Goal: Task Accomplishment & Management: Use online tool/utility

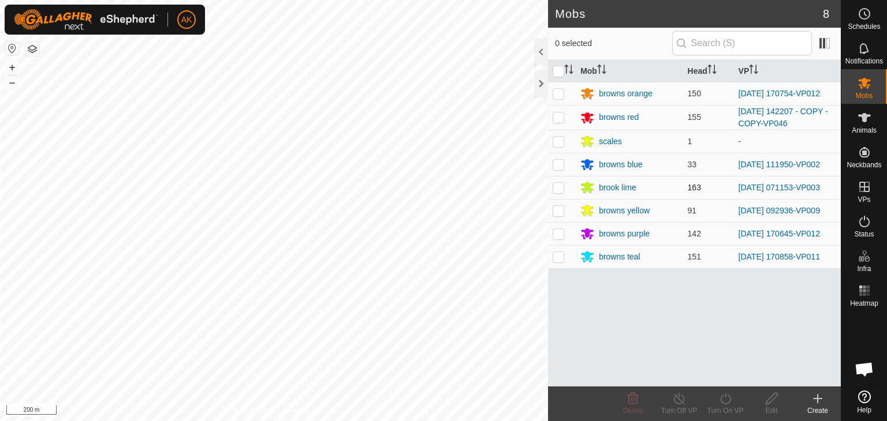
click at [567, 188] on div "Mobs 8 0 selected Mob Head VP browns orange 150 [DATE] 170754-VP012 browns red …" at bounding box center [420, 210] width 841 height 421
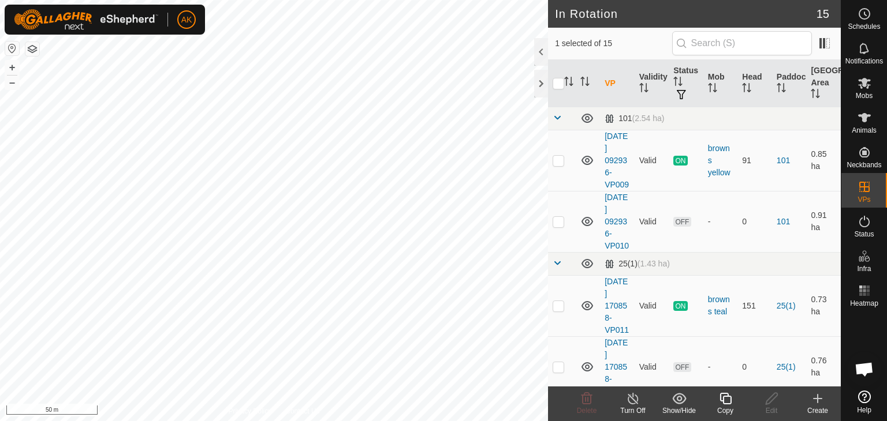
checkbox input "true"
checkbox input "false"
click at [587, 397] on icon at bounding box center [587, 399] width 14 height 14
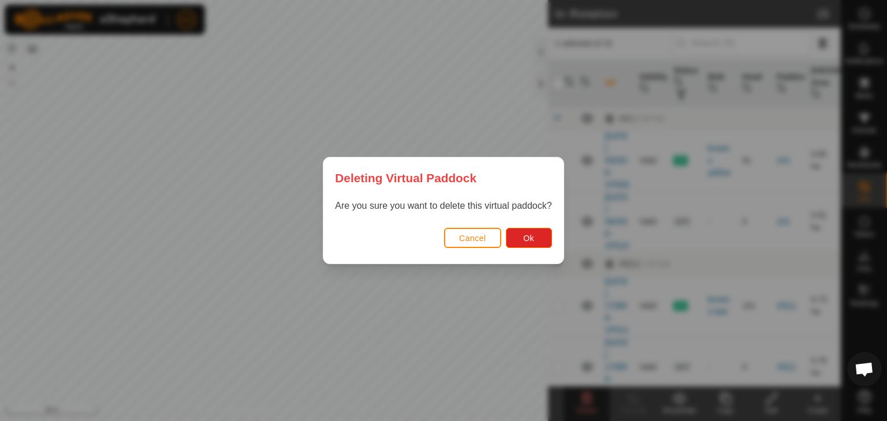
click at [535, 249] on div "Cancel Ok" at bounding box center [443, 244] width 240 height 39
click at [533, 242] on span "Ok" at bounding box center [528, 238] width 11 height 9
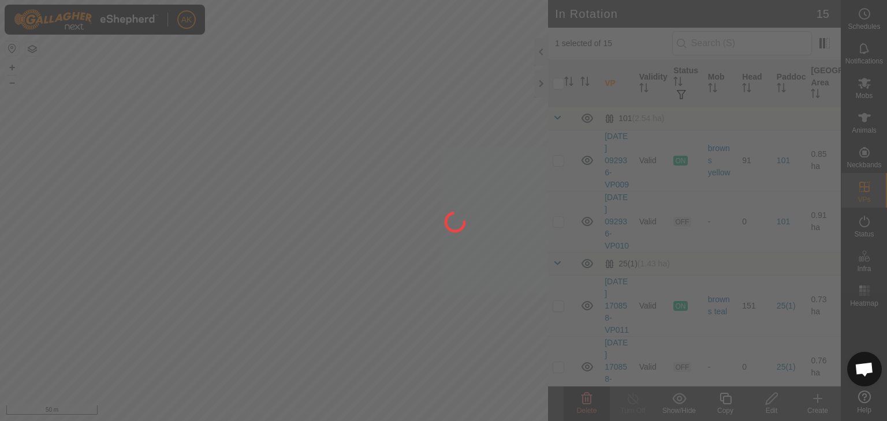
checkbox input "false"
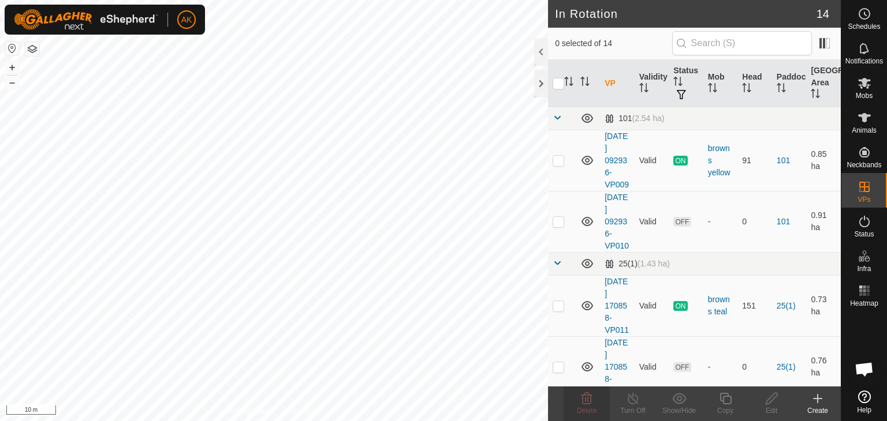
checkbox input "true"
click at [726, 402] on icon at bounding box center [725, 399] width 14 height 14
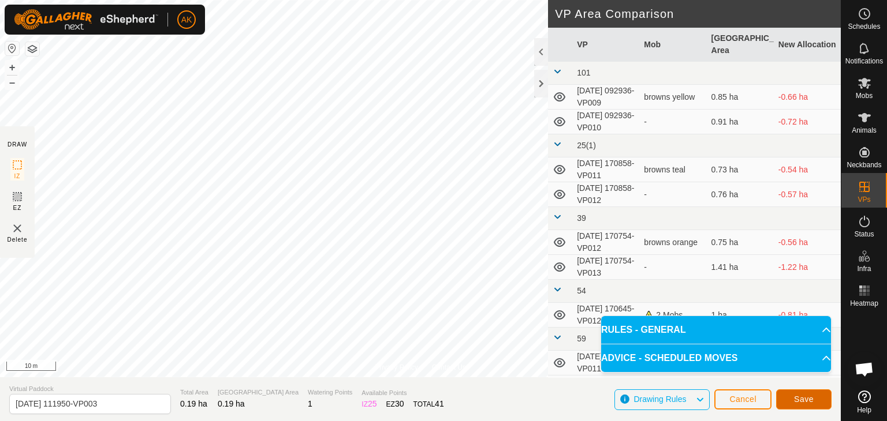
click at [806, 397] on span "Save" at bounding box center [804, 399] width 20 height 9
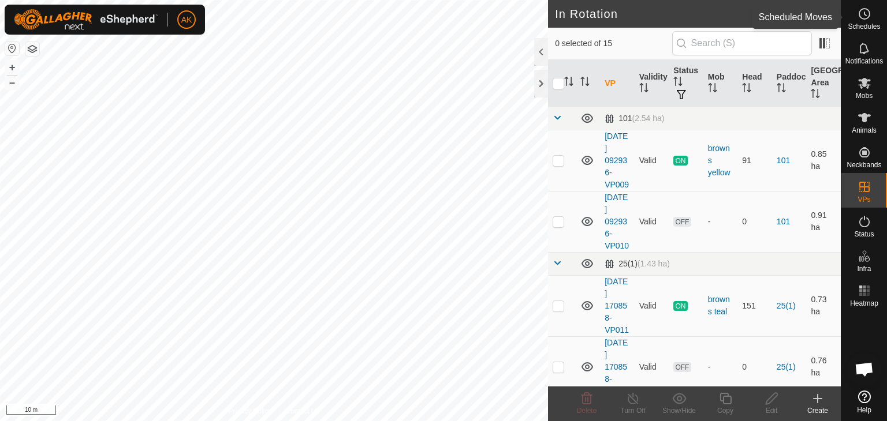
click at [866, 23] on span "Schedules" at bounding box center [863, 26] width 32 height 7
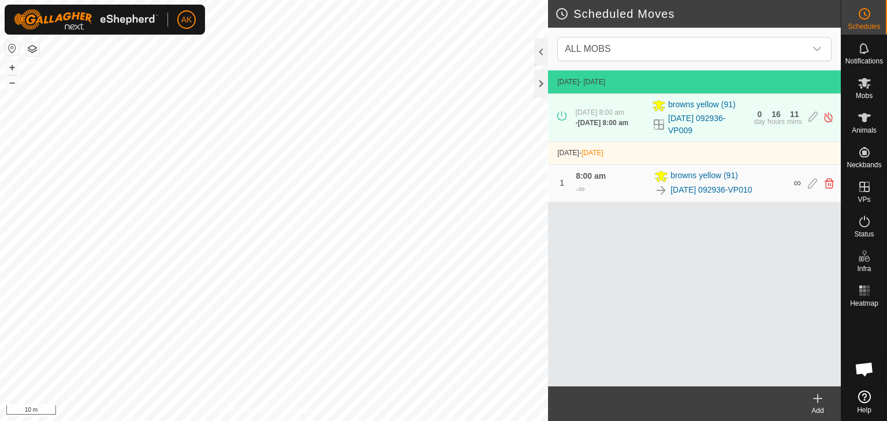
click at [817, 400] on icon at bounding box center [817, 399] width 0 height 8
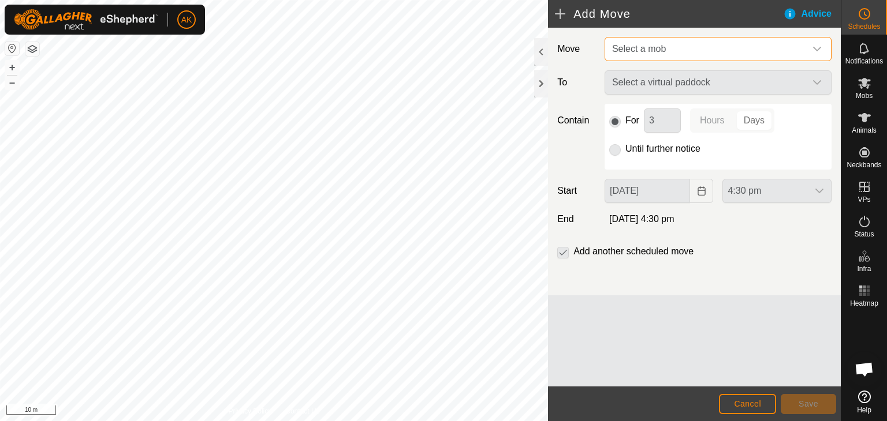
click at [645, 51] on span "Select a mob" at bounding box center [639, 49] width 54 height 10
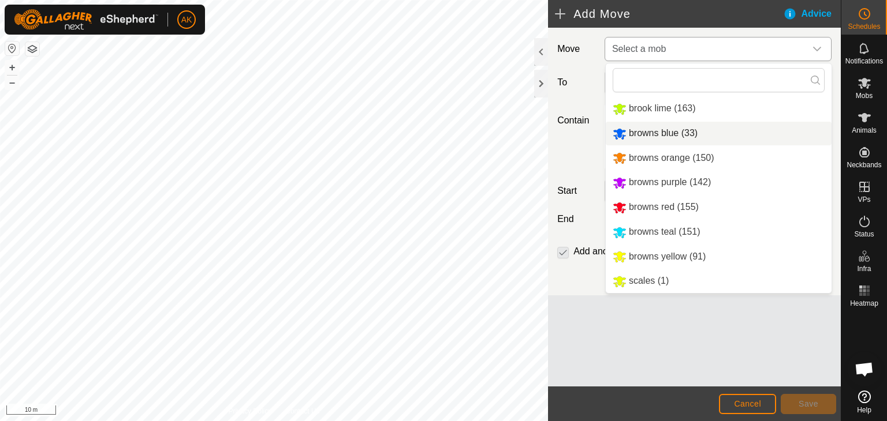
click at [649, 135] on li "browns blue (33)" at bounding box center [719, 134] width 226 height 24
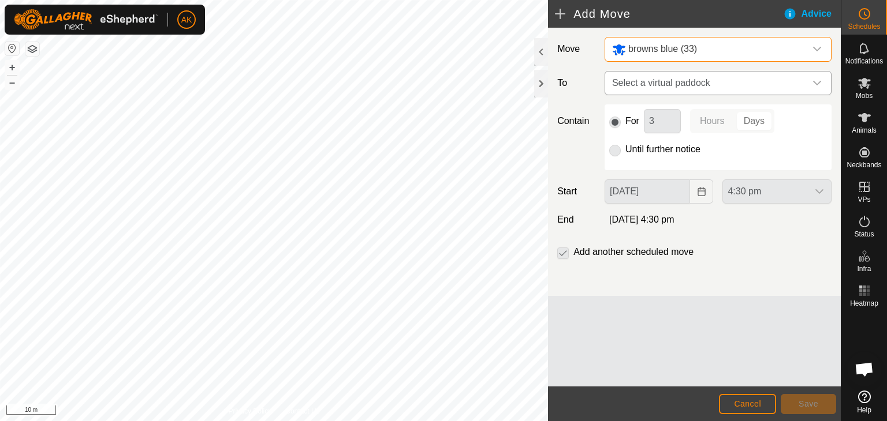
click at [623, 83] on span "Select a virtual paddock" at bounding box center [706, 83] width 198 height 23
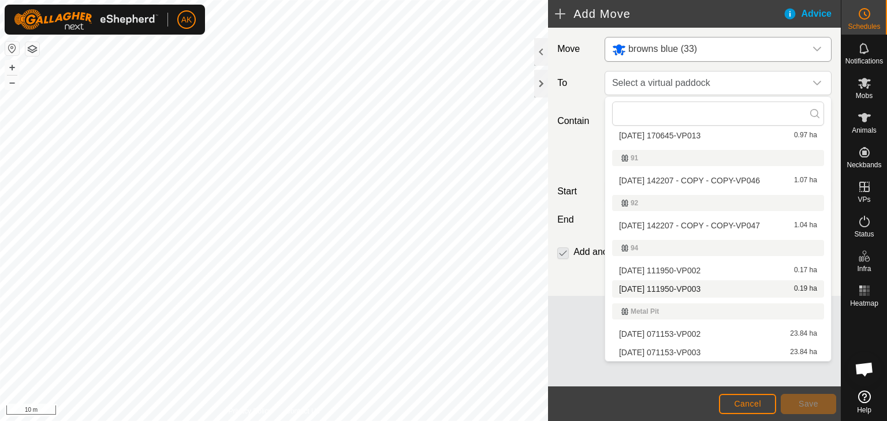
scroll to position [284, 0]
click at [681, 287] on li "[DATE] 111950-VP003 0.19 ha" at bounding box center [718, 289] width 212 height 17
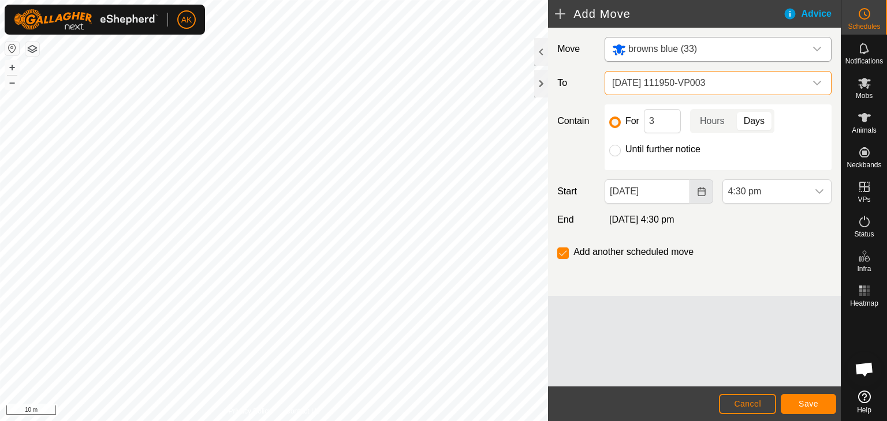
click at [700, 191] on icon "Choose Date" at bounding box center [701, 191] width 9 height 9
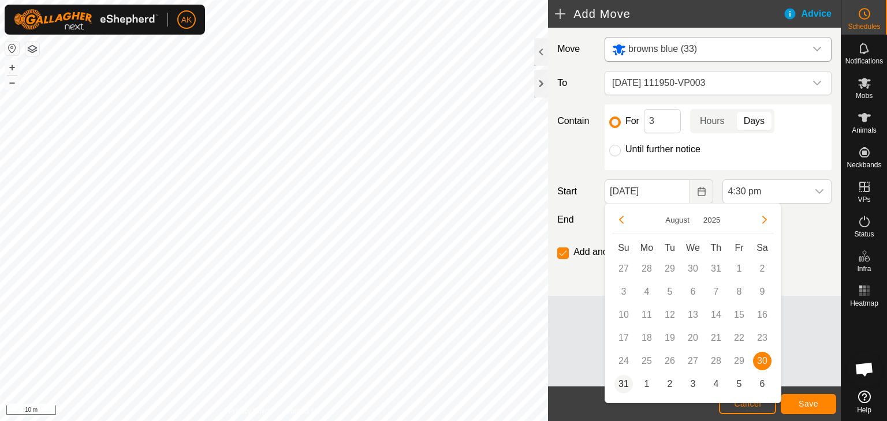
click at [622, 386] on span "31" at bounding box center [623, 384] width 18 height 18
type input "[DATE]"
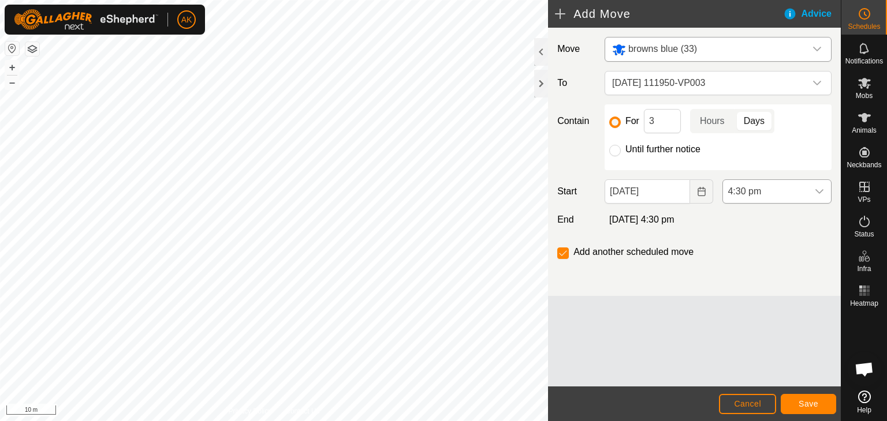
click at [745, 181] on span "4:30 pm" at bounding box center [765, 191] width 85 height 23
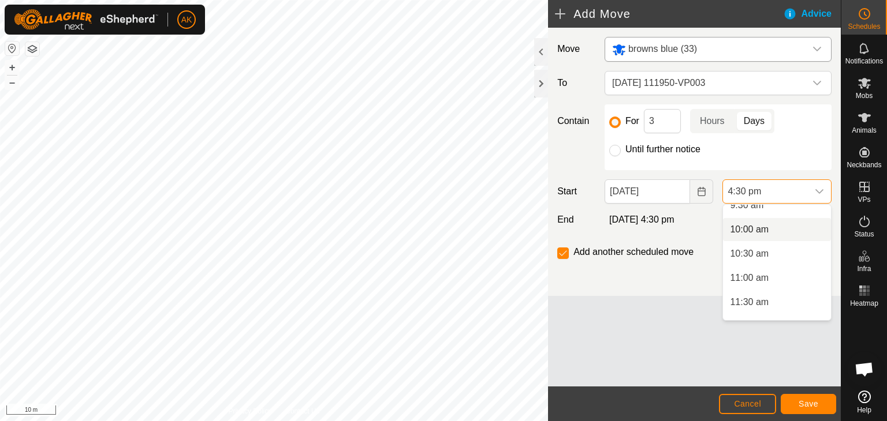
scroll to position [414, 0]
click at [752, 242] on li "9:00 am" at bounding box center [777, 238] width 108 height 23
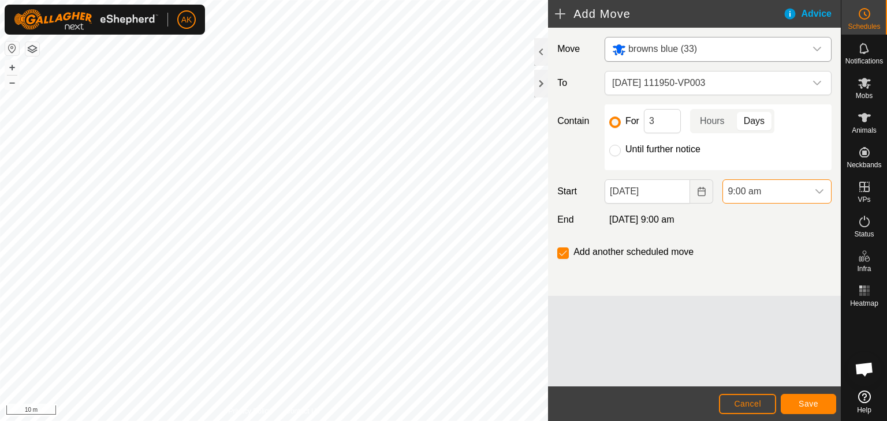
click at [816, 393] on footer "Cancel Save" at bounding box center [694, 404] width 293 height 35
click at [810, 409] on button "Save" at bounding box center [807, 404] width 55 height 20
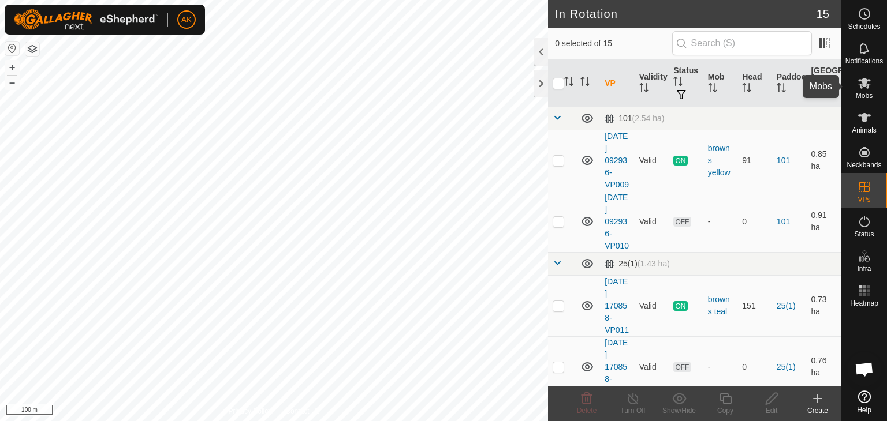
click at [862, 83] on icon at bounding box center [864, 83] width 13 height 11
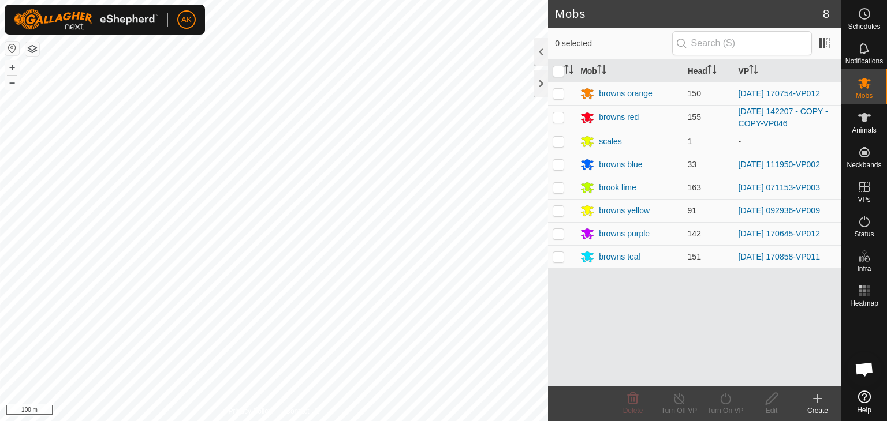
click at [555, 236] on p-checkbox at bounding box center [558, 233] width 12 height 9
checkbox input "true"
click at [723, 399] on icon at bounding box center [725, 399] width 14 height 14
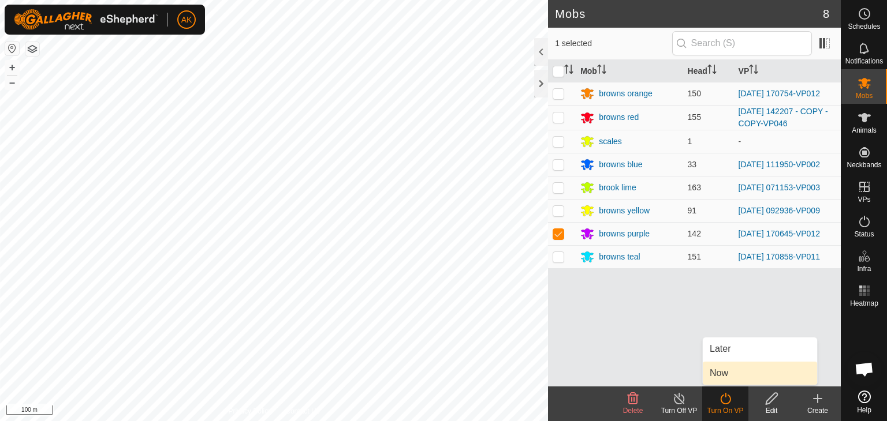
click at [716, 372] on link "Now" at bounding box center [760, 373] width 114 height 23
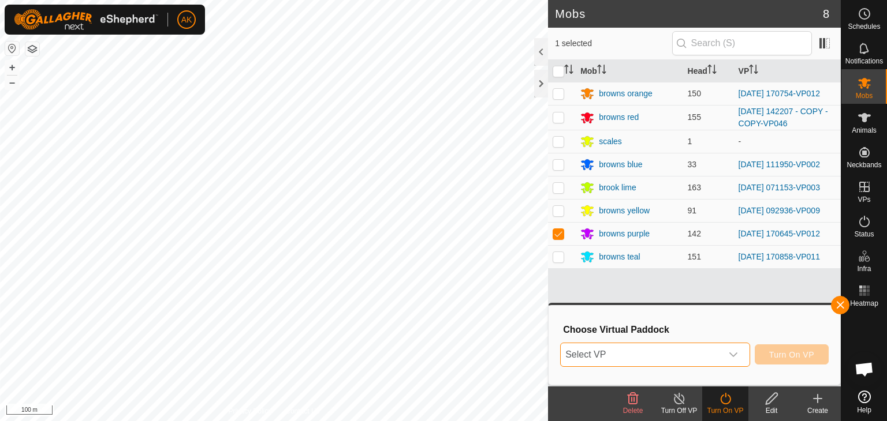
click at [663, 353] on span "Select VP" at bounding box center [641, 354] width 161 height 23
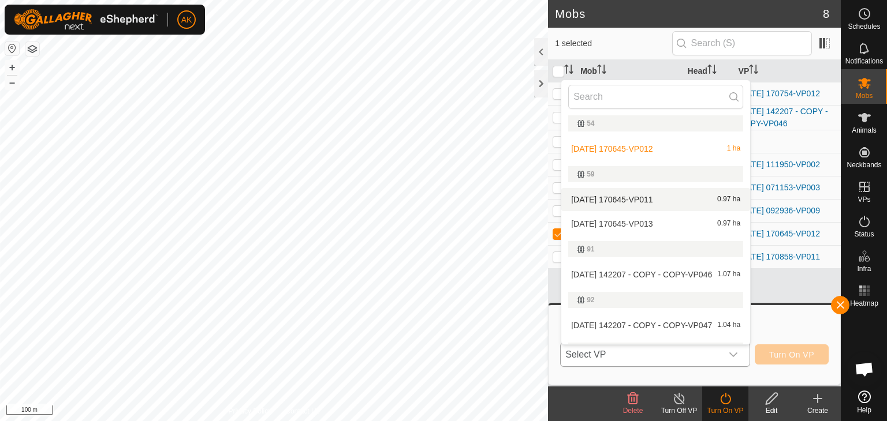
scroll to position [231, 0]
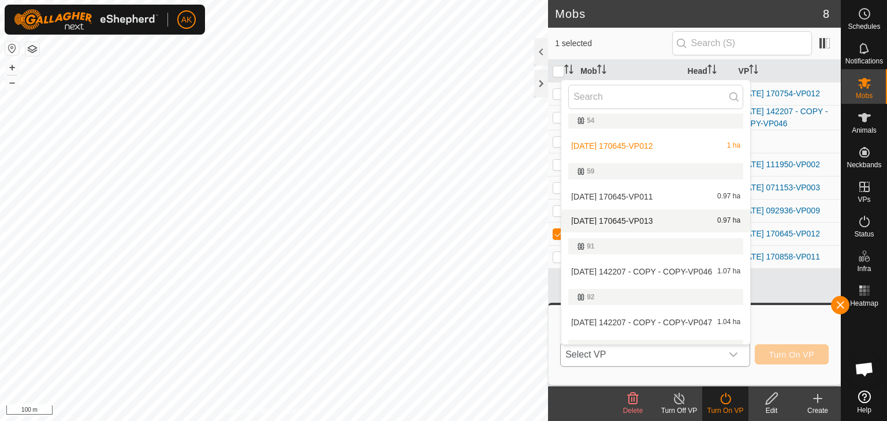
click at [626, 219] on li "[DATE] 170645-VP013 0.97 ha" at bounding box center [655, 221] width 189 height 23
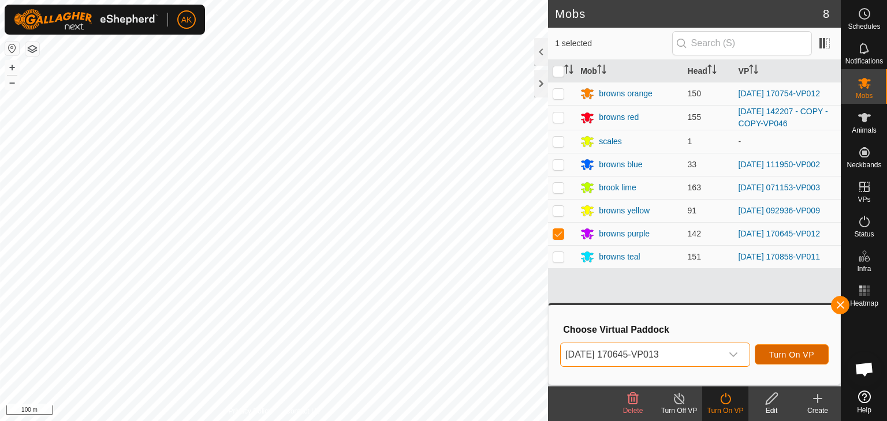
click at [798, 354] on span "Turn On VP" at bounding box center [791, 354] width 45 height 9
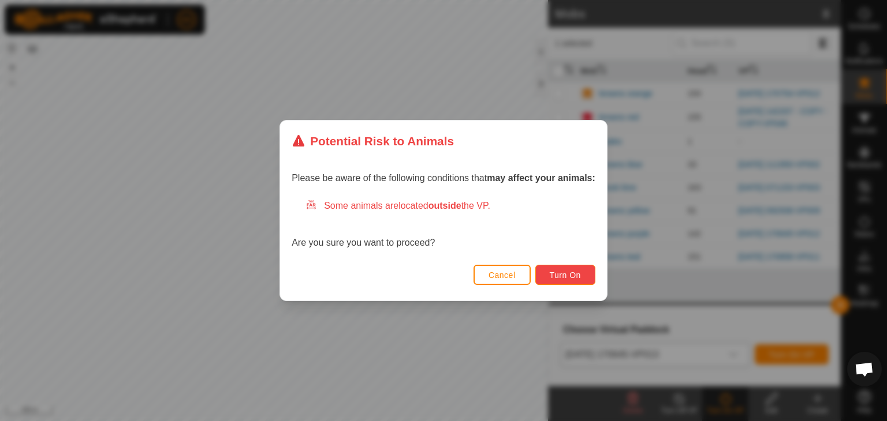
click at [572, 271] on span "Turn On" at bounding box center [565, 275] width 31 height 9
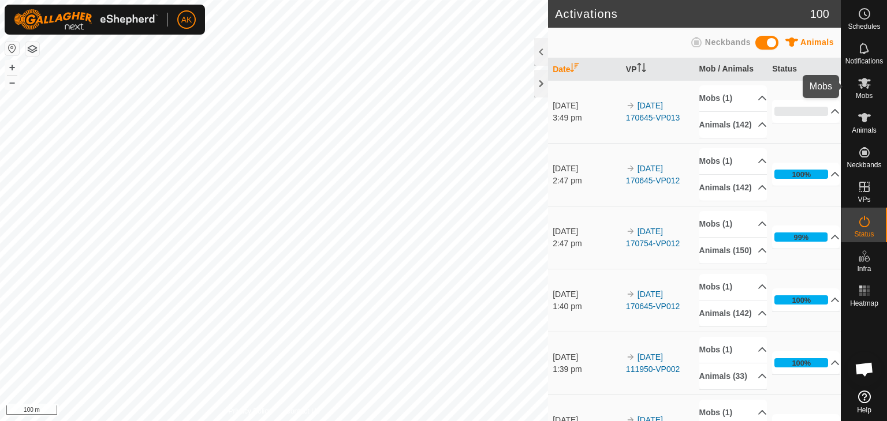
click at [864, 78] on icon at bounding box center [864, 83] width 13 height 11
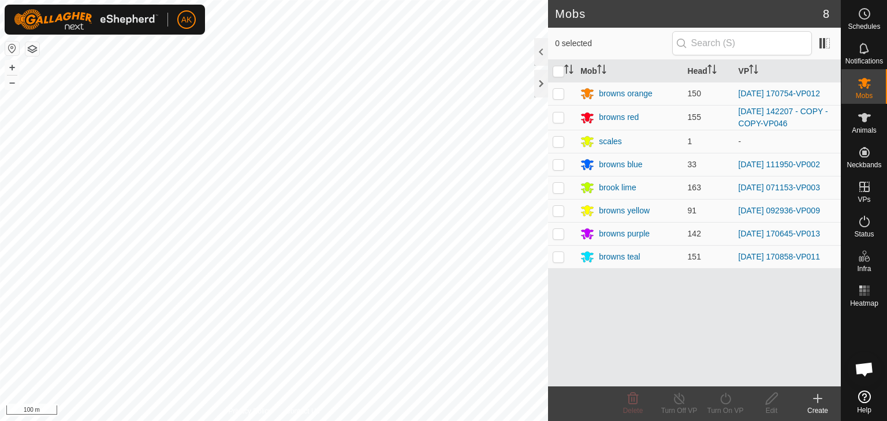
click at [559, 92] on p-checkbox at bounding box center [558, 93] width 12 height 9
checkbox input "true"
click at [727, 401] on icon at bounding box center [725, 399] width 14 height 14
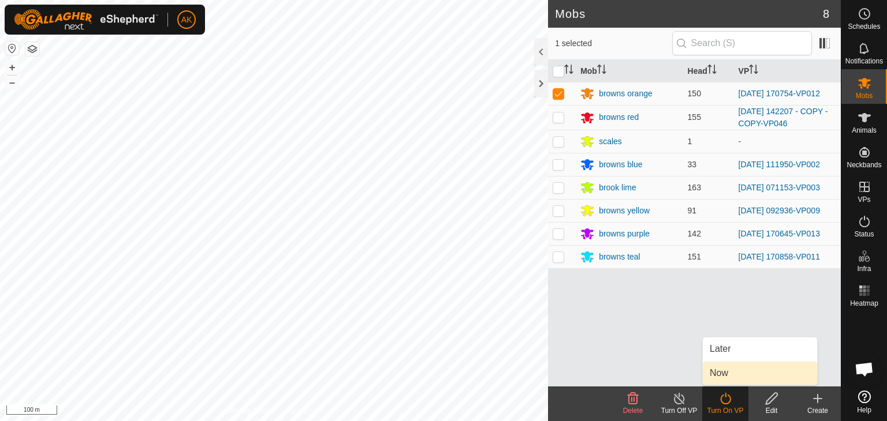
click at [727, 373] on link "Now" at bounding box center [760, 373] width 114 height 23
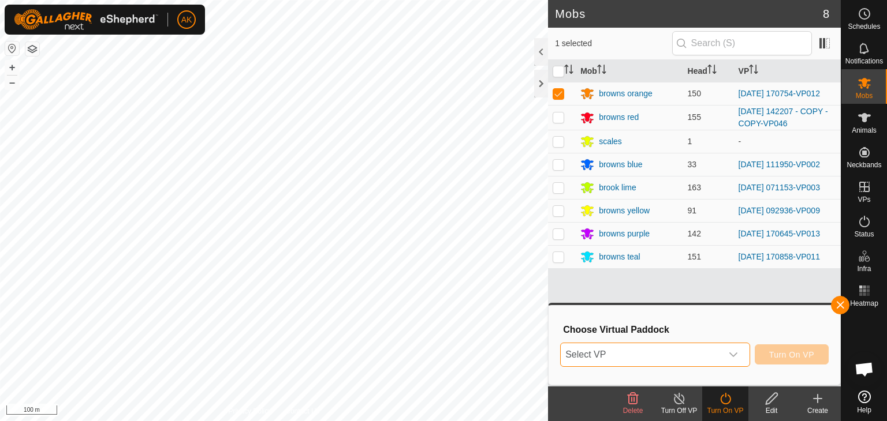
click at [653, 356] on span "Select VP" at bounding box center [641, 354] width 161 height 23
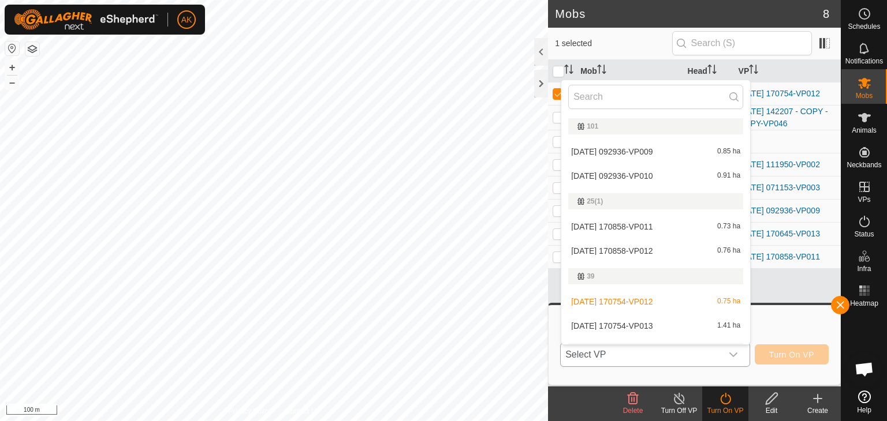
click at [634, 322] on li "[DATE] 170754-VP013 1.41 ha" at bounding box center [655, 326] width 189 height 23
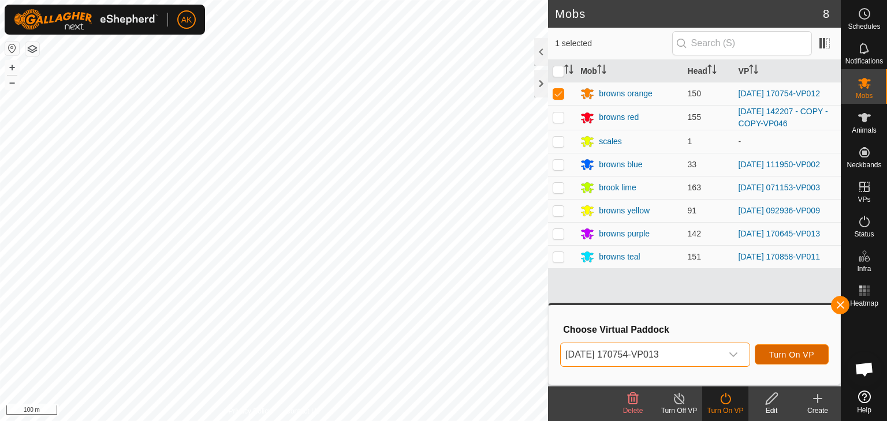
click at [782, 360] on button "Turn On VP" at bounding box center [792, 355] width 74 height 20
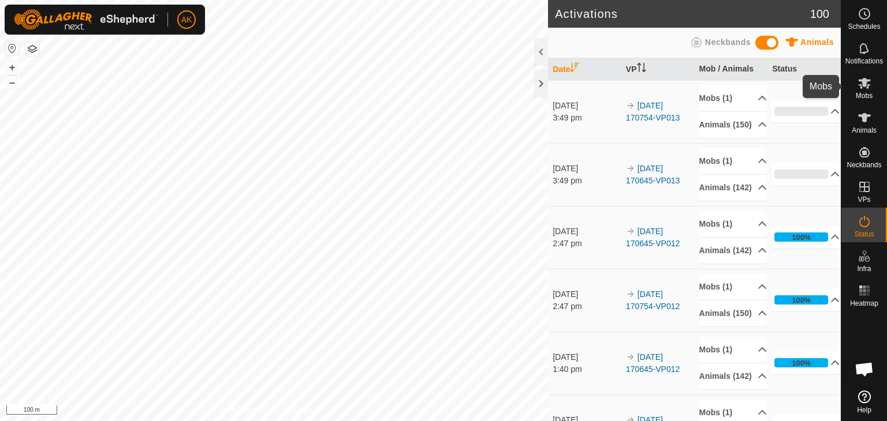
click at [862, 84] on icon at bounding box center [864, 83] width 13 height 11
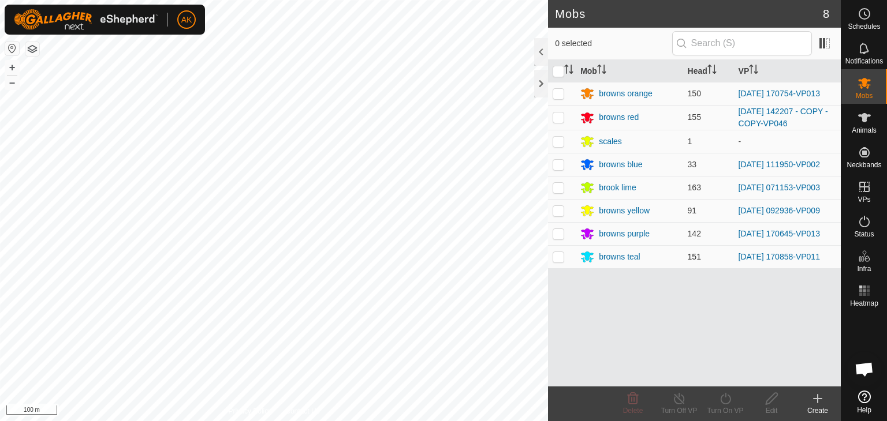
click at [561, 259] on p-checkbox at bounding box center [558, 256] width 12 height 9
checkbox input "true"
click at [719, 399] on icon at bounding box center [725, 399] width 14 height 14
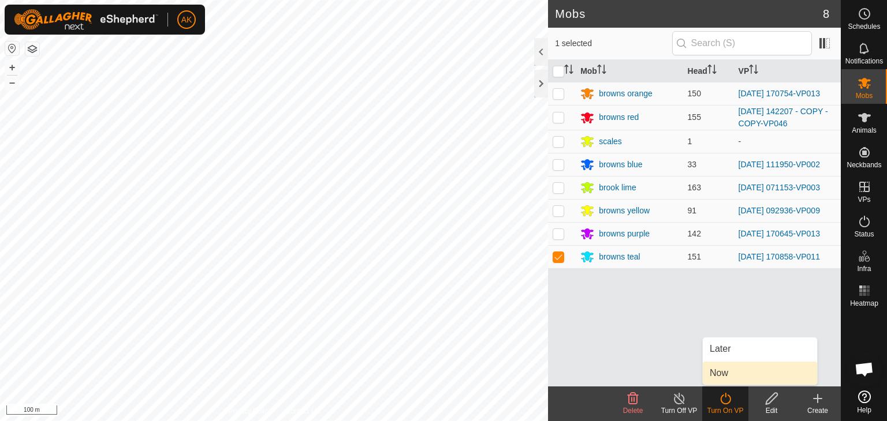
click at [732, 372] on link "Now" at bounding box center [760, 373] width 114 height 23
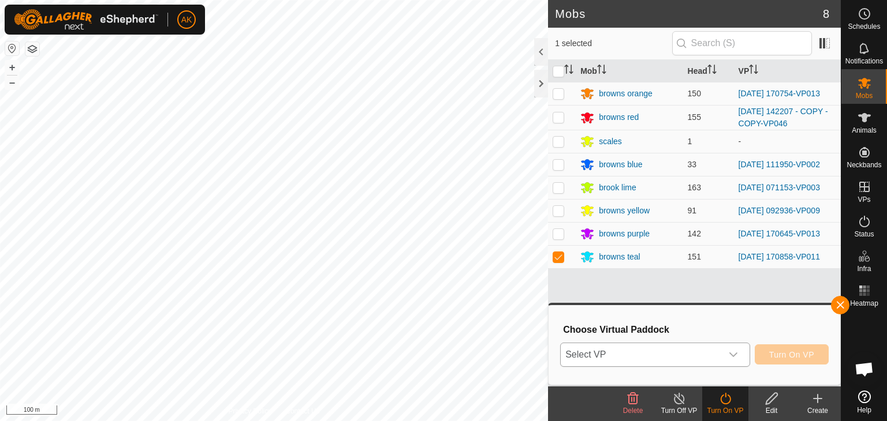
click at [733, 358] on icon "dropdown trigger" at bounding box center [733, 354] width 9 height 9
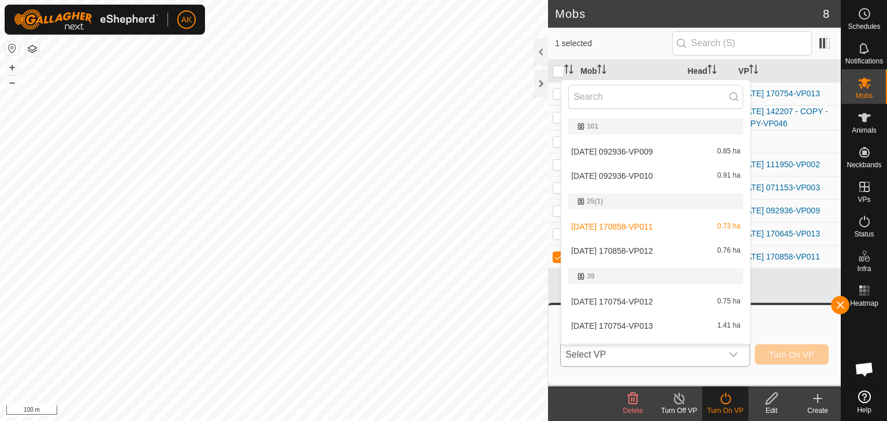
click at [660, 248] on li "[DATE] 170858-VP012 0.76 ha" at bounding box center [655, 251] width 189 height 23
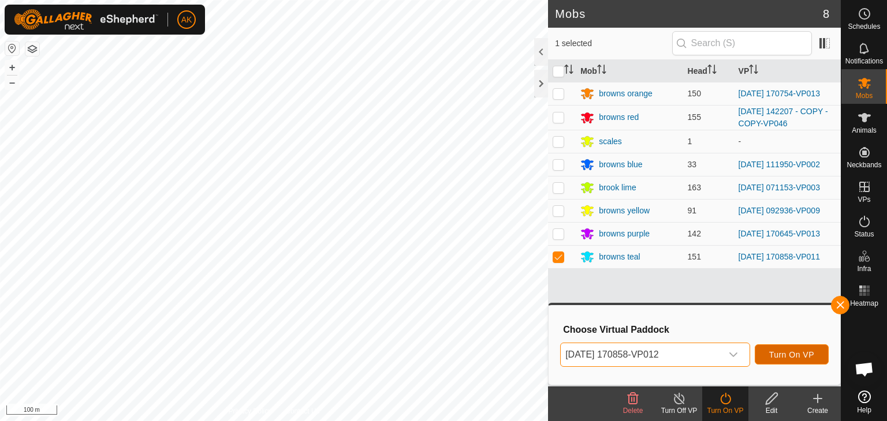
click at [783, 354] on span "Turn On VP" at bounding box center [791, 354] width 45 height 9
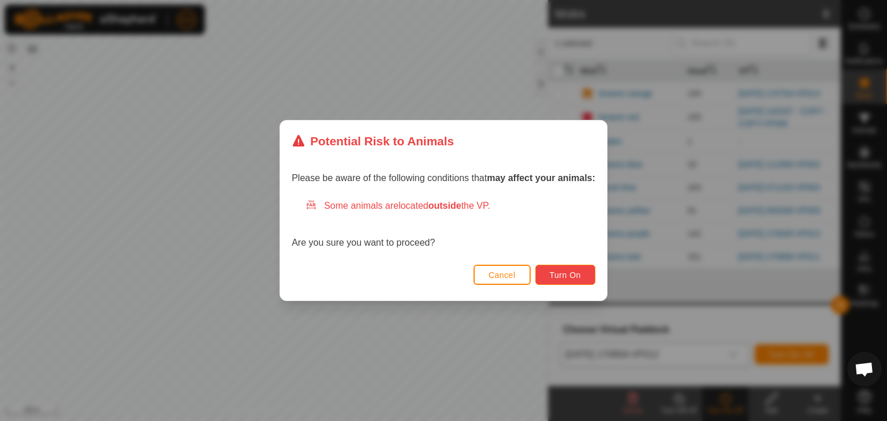
click at [572, 280] on button "Turn On" at bounding box center [565, 275] width 60 height 20
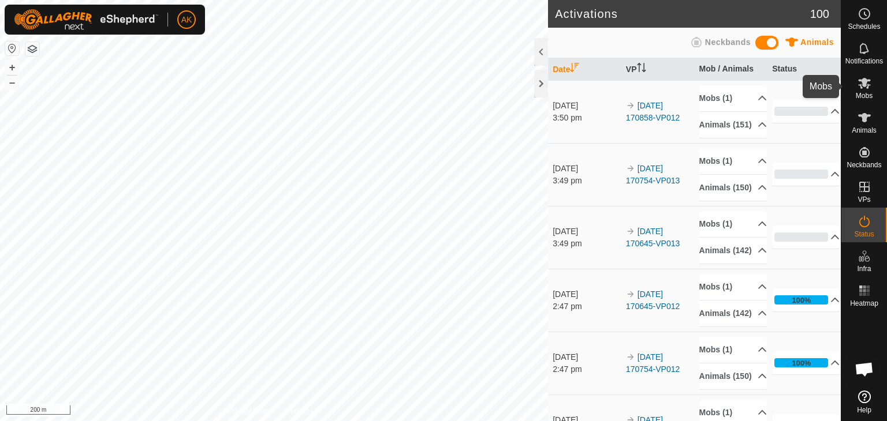
click at [860, 84] on icon at bounding box center [864, 83] width 13 height 11
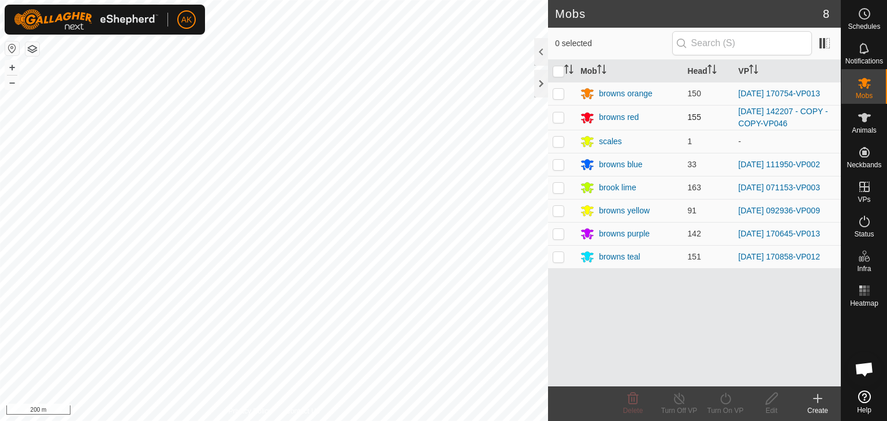
click at [556, 117] on p-checkbox at bounding box center [558, 117] width 12 height 9
checkbox input "true"
click at [729, 398] on icon at bounding box center [725, 399] width 14 height 14
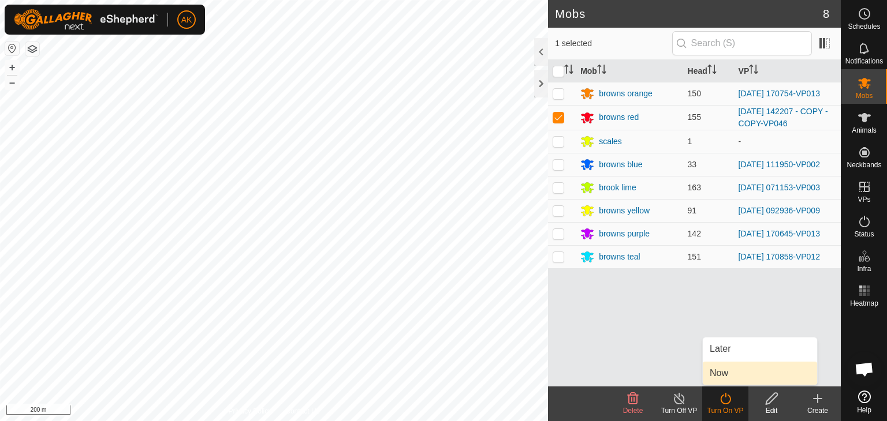
click at [730, 375] on link "Now" at bounding box center [760, 373] width 114 height 23
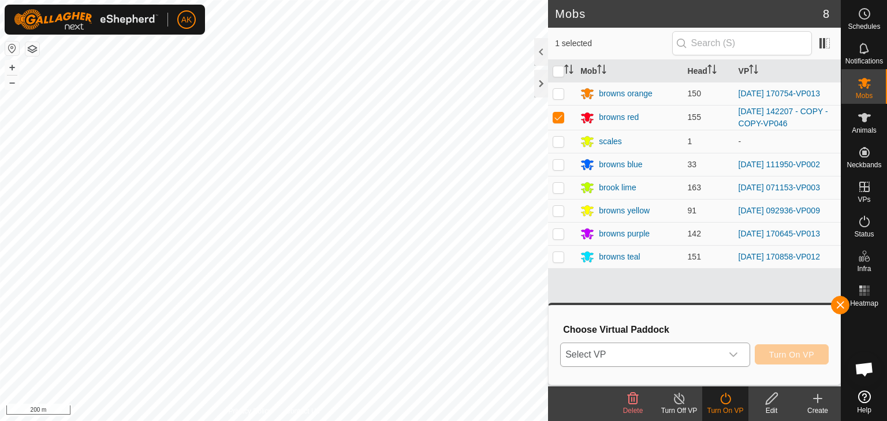
click at [678, 349] on span "Select VP" at bounding box center [641, 354] width 161 height 23
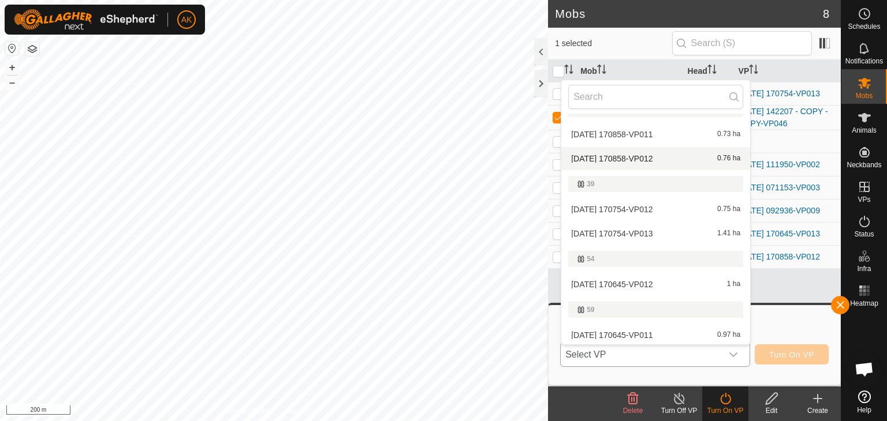
scroll to position [231, 0]
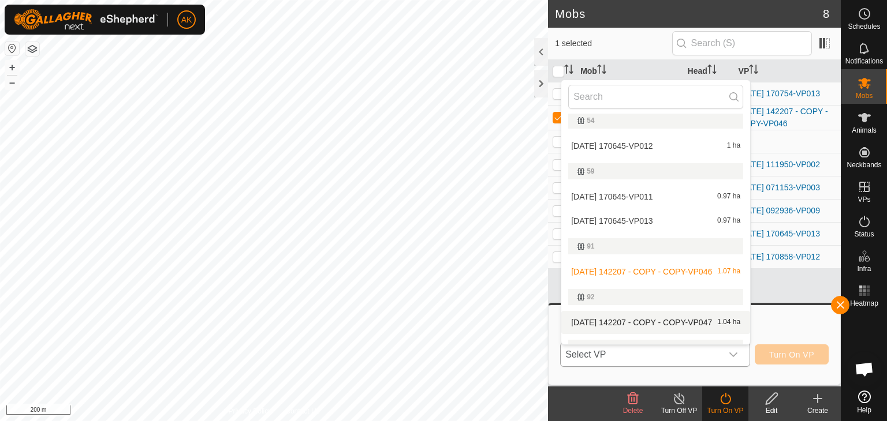
click at [632, 322] on li "[DATE] 142207 - COPY - COPY-VP047 1.04 ha" at bounding box center [655, 322] width 189 height 23
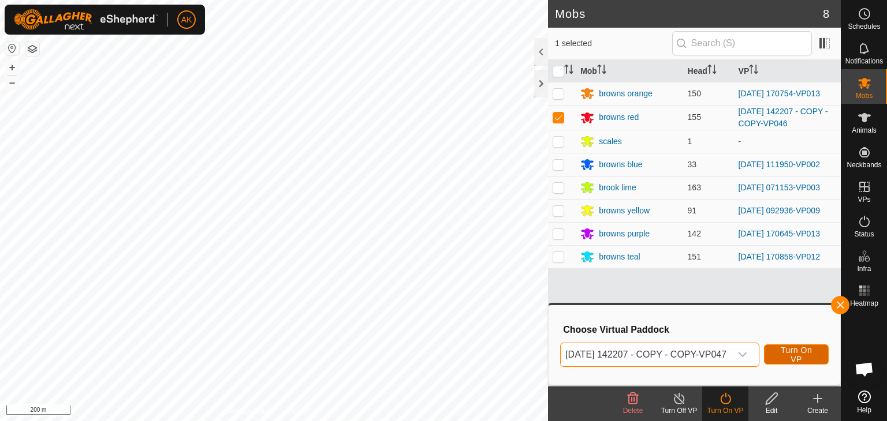
click at [793, 360] on span "Turn On VP" at bounding box center [796, 355] width 36 height 18
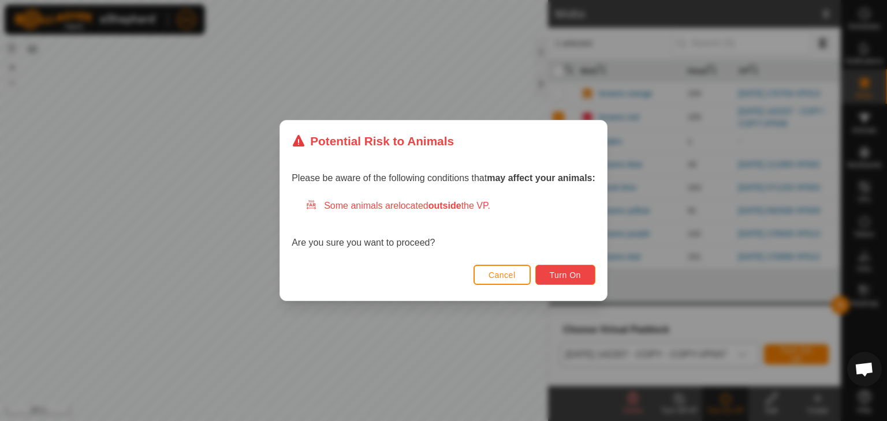
click at [575, 269] on button "Turn On" at bounding box center [565, 275] width 60 height 20
